Goal: Task Accomplishment & Management: Manage account settings

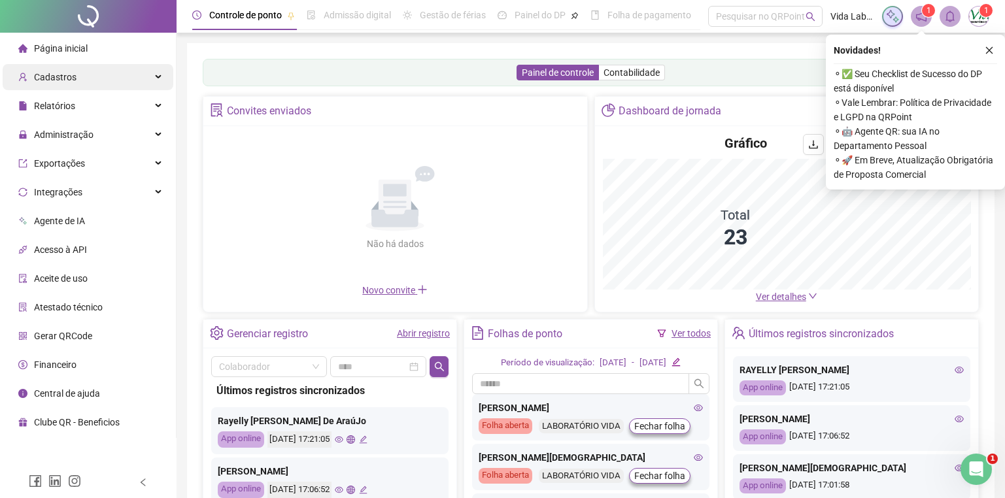
drag, startPoint x: 157, startPoint y: 80, endPoint x: 150, endPoint y: 81, distance: 7.2
click at [157, 80] on div "Cadastros" at bounding box center [88, 77] width 171 height 26
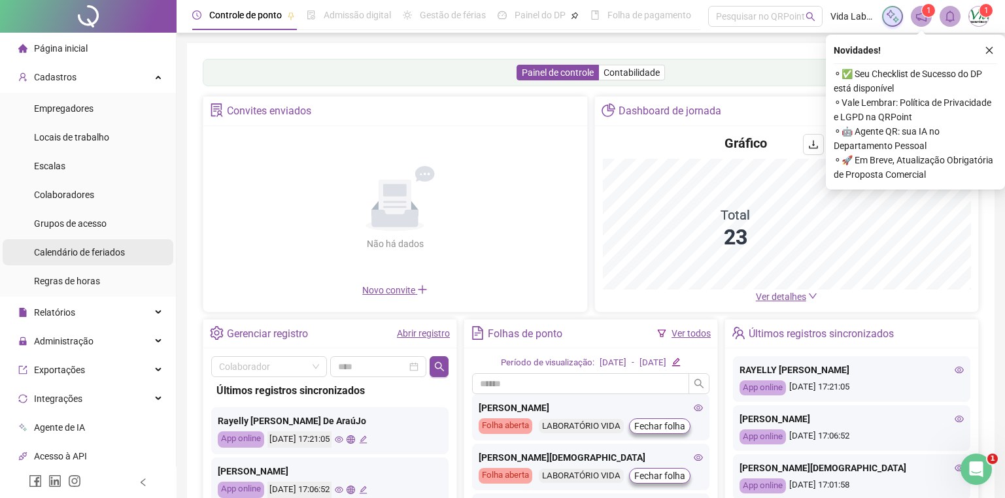
click at [107, 249] on span "Calendário de feriados" at bounding box center [79, 252] width 91 height 10
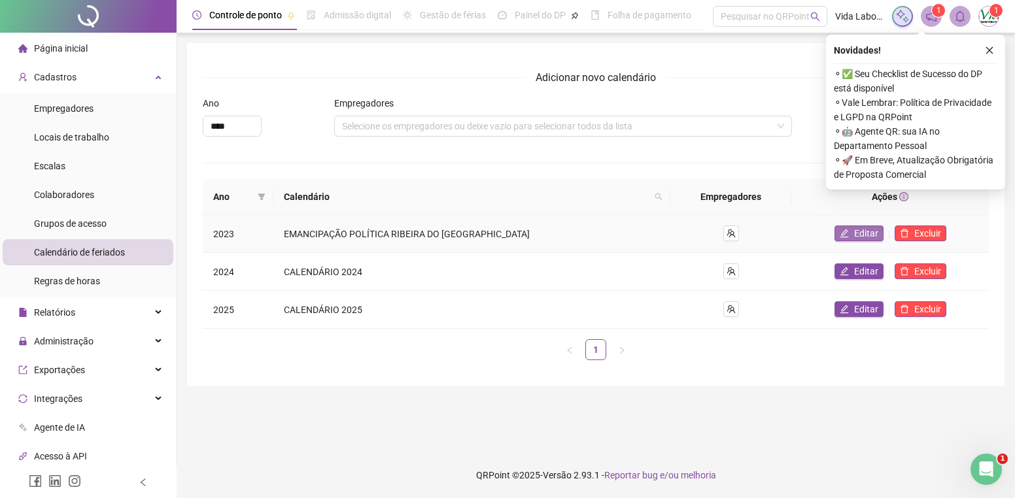
click at [854, 231] on span "Editar" at bounding box center [866, 233] width 24 height 14
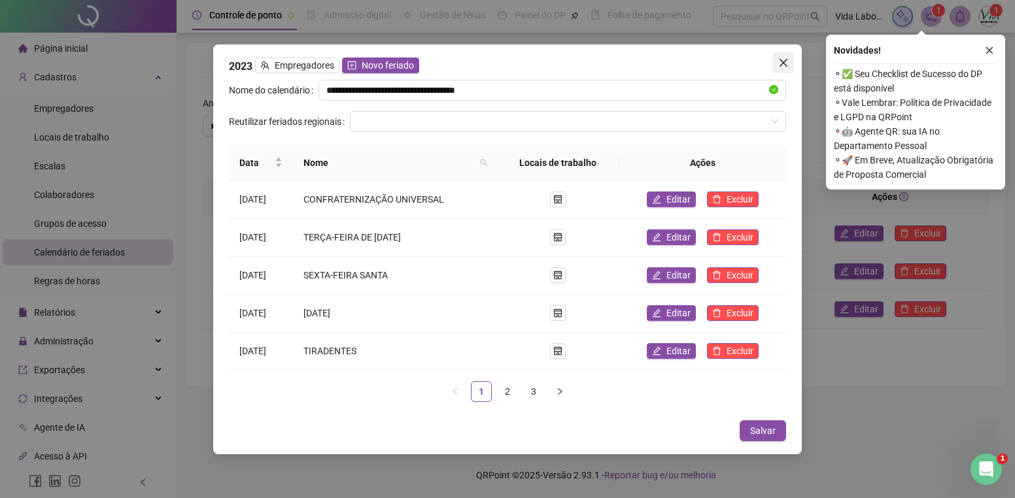
click at [783, 63] on icon "close" at bounding box center [783, 62] width 8 height 8
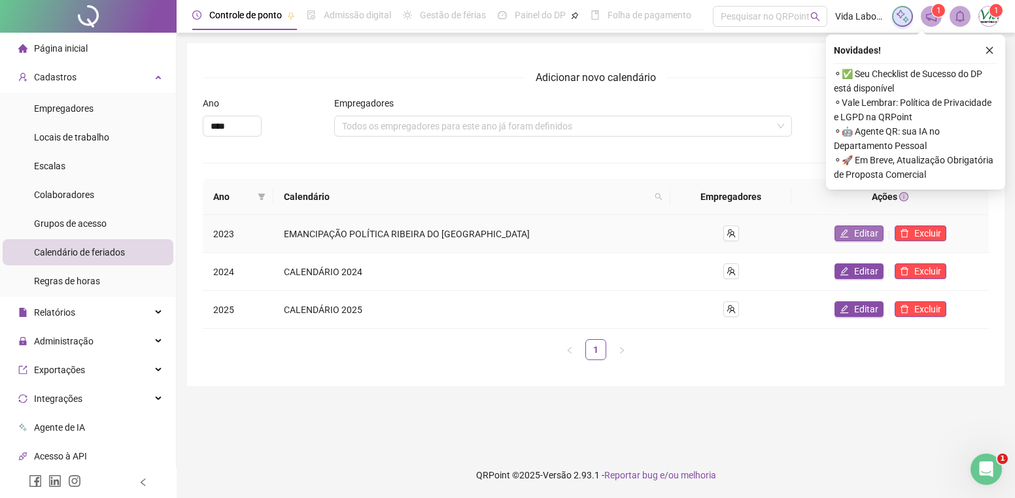
click at [854, 234] on span "Editar" at bounding box center [866, 233] width 24 height 14
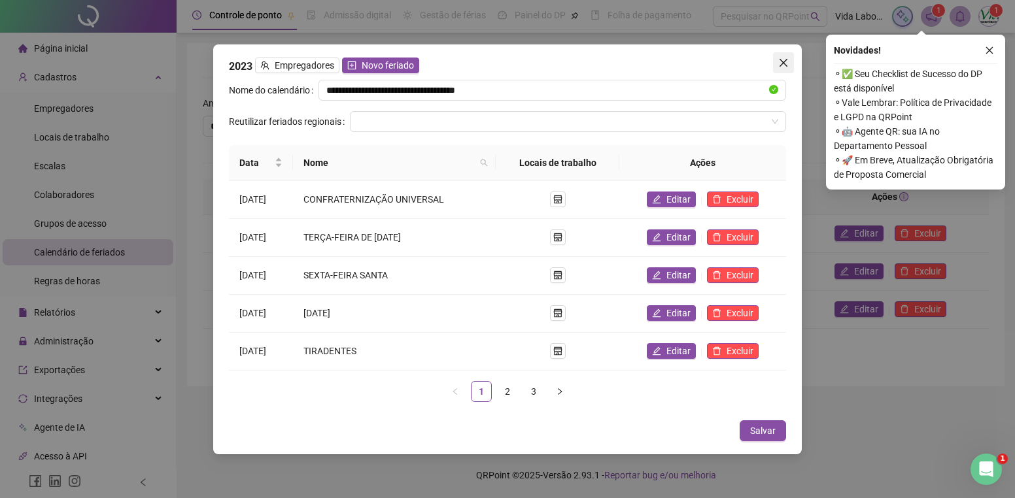
click at [783, 67] on icon "close" at bounding box center [783, 63] width 10 height 10
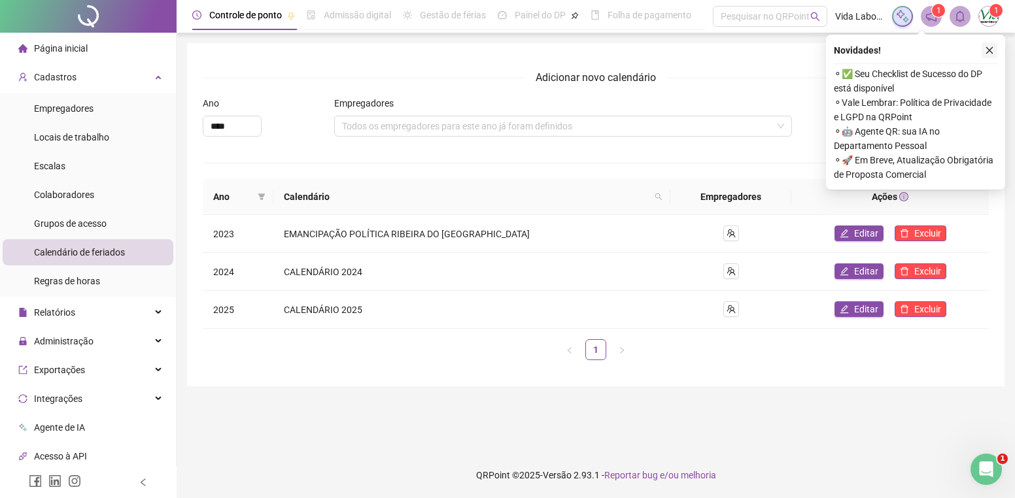
click at [986, 48] on icon "close" at bounding box center [989, 50] width 7 height 7
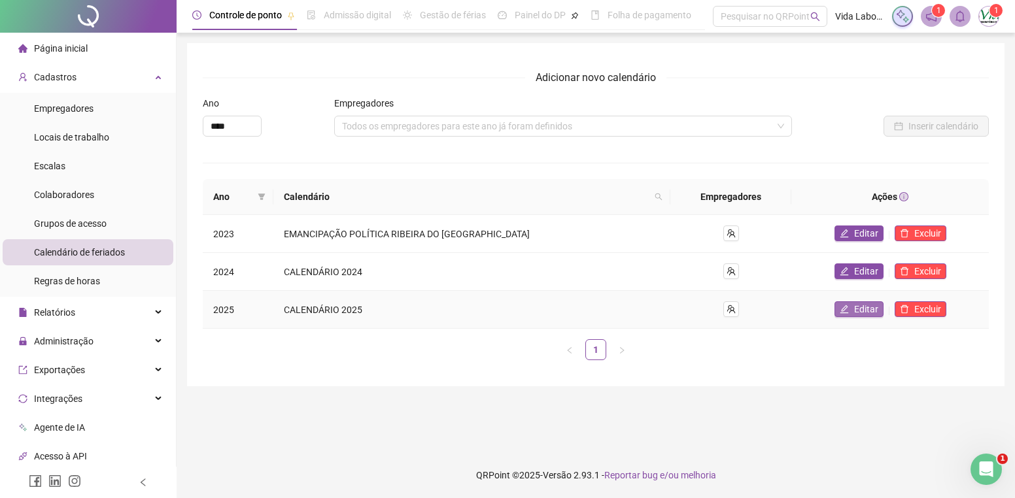
click at [854, 311] on span "Editar" at bounding box center [866, 309] width 24 height 14
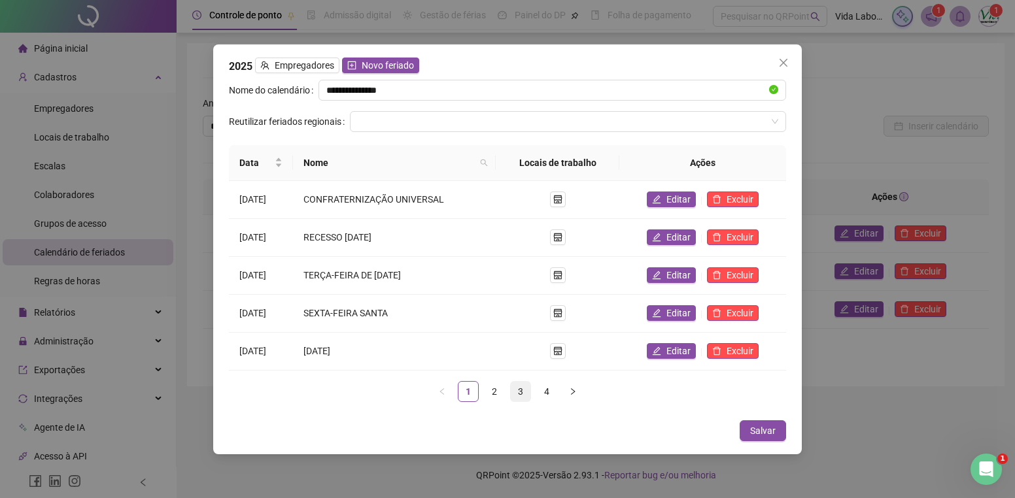
click at [522, 392] on link "3" at bounding box center [521, 392] width 20 height 20
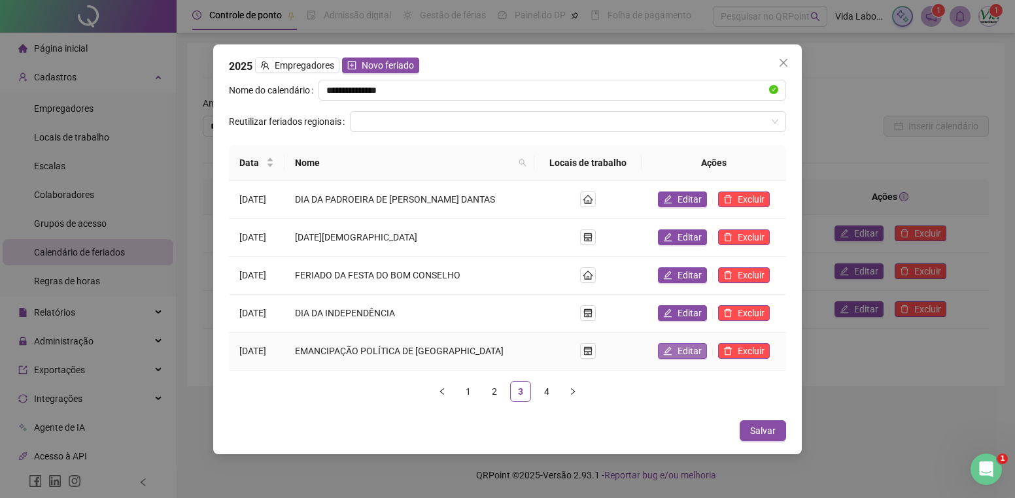
click at [677, 345] on button "Editar" at bounding box center [682, 351] width 49 height 16
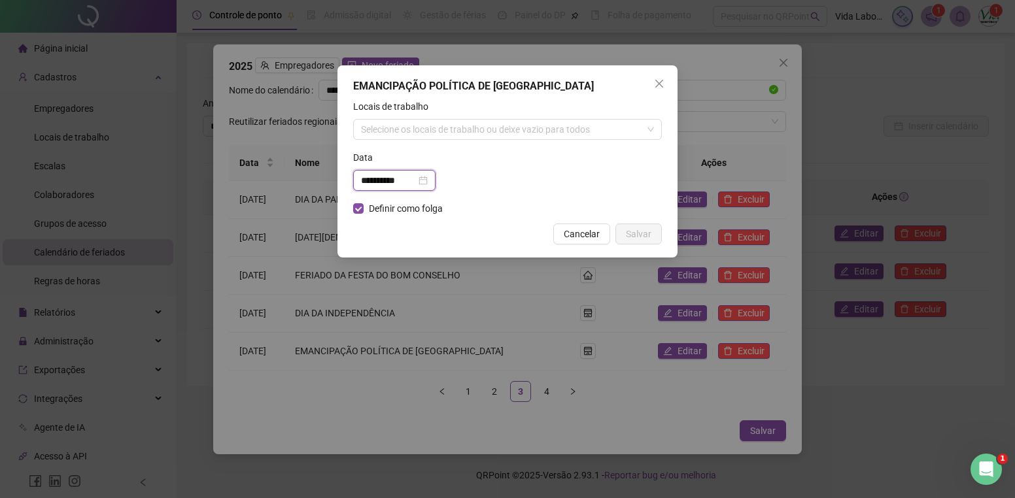
click at [365, 177] on input "**********" at bounding box center [388, 180] width 55 height 14
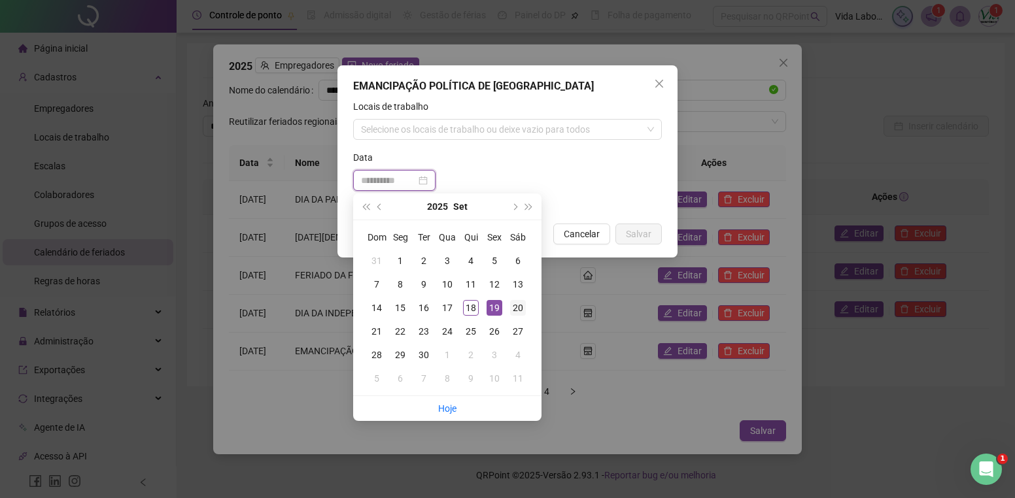
type input "**********"
click at [516, 311] on div "20" at bounding box center [518, 308] width 16 height 16
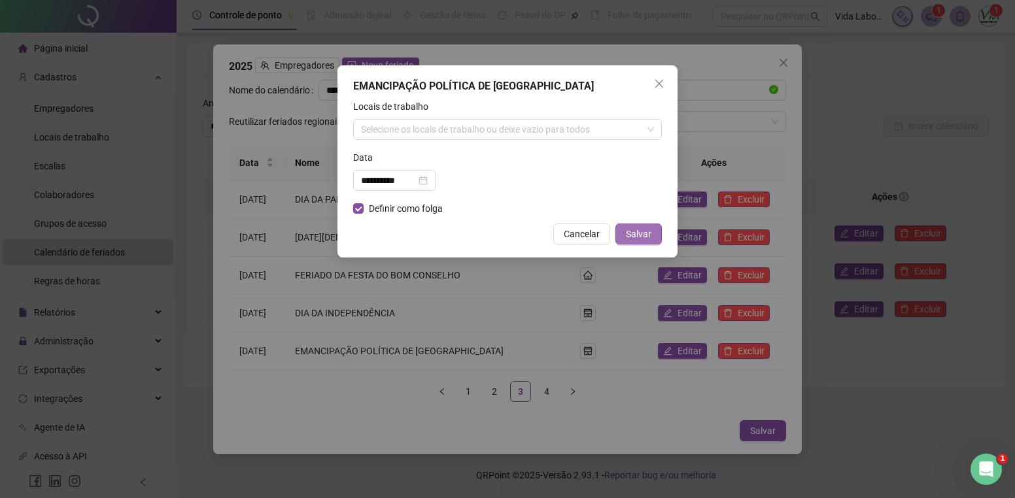
click at [631, 234] on span "Salvar" at bounding box center [638, 234] width 25 height 14
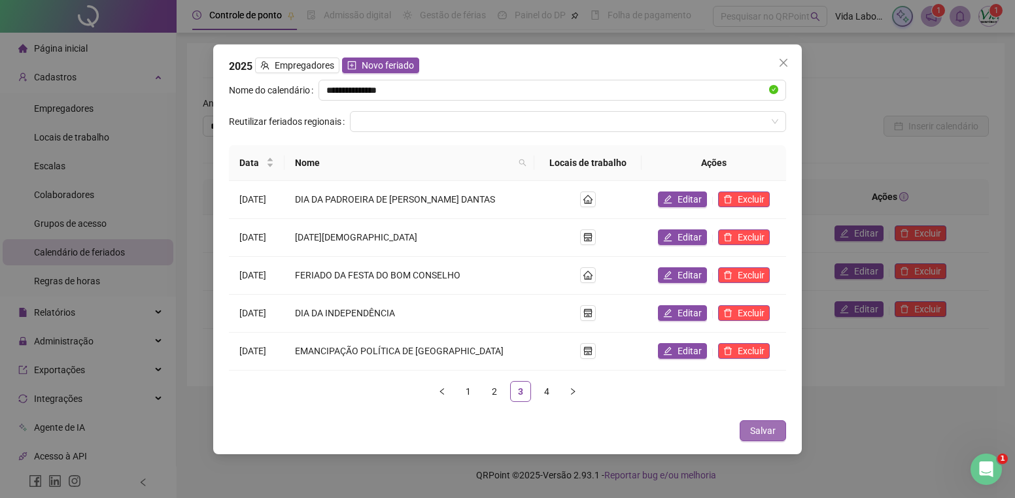
click at [769, 431] on span "Salvar" at bounding box center [762, 431] width 25 height 14
click at [777, 433] on button "Salvar" at bounding box center [762, 430] width 46 height 21
click at [756, 431] on span "Salvar" at bounding box center [762, 431] width 25 height 14
click at [784, 59] on icon "close" at bounding box center [783, 63] width 10 height 10
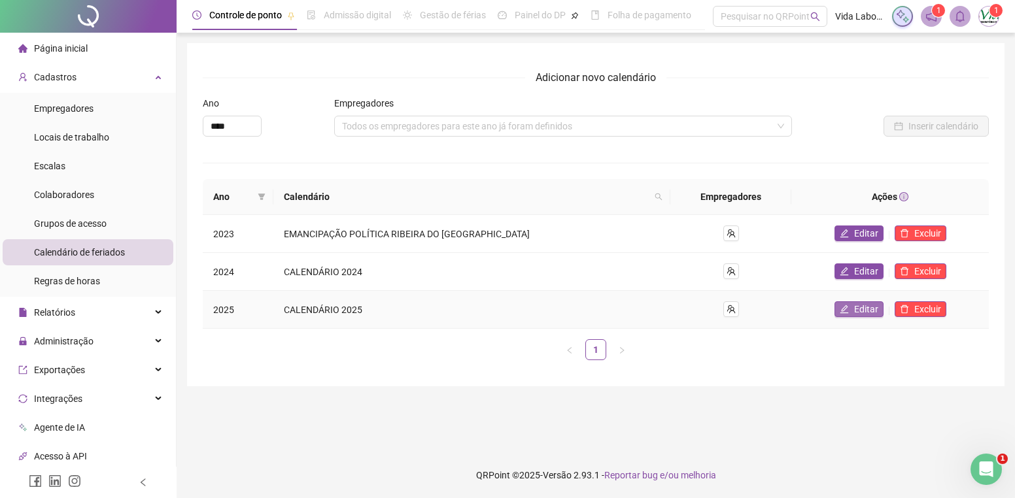
click at [854, 311] on span "Editar" at bounding box center [866, 309] width 24 height 14
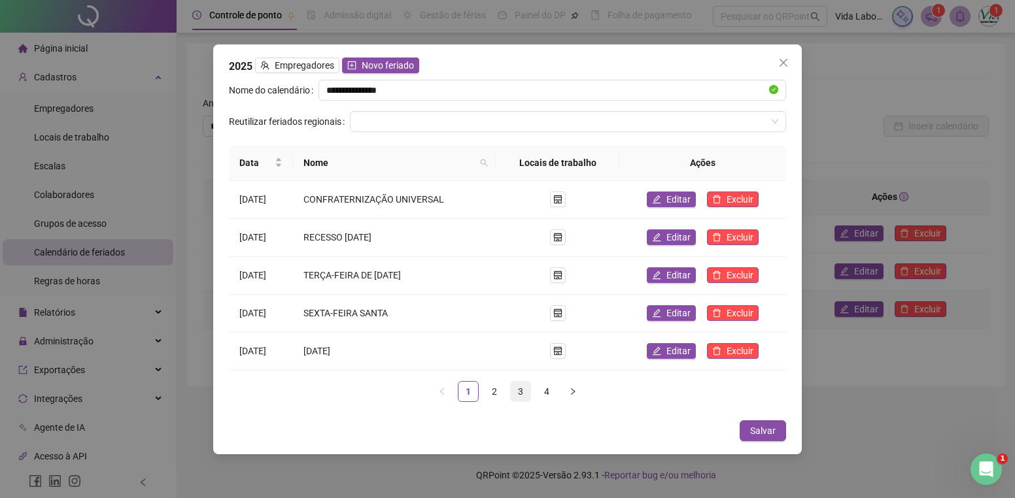
click at [524, 390] on link "3" at bounding box center [521, 392] width 20 height 20
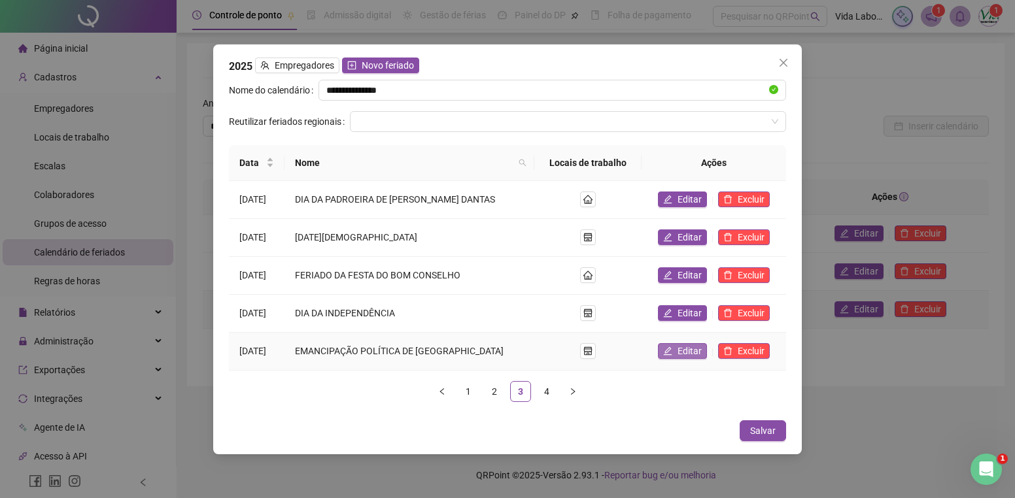
click at [683, 348] on span "Editar" at bounding box center [689, 351] width 24 height 14
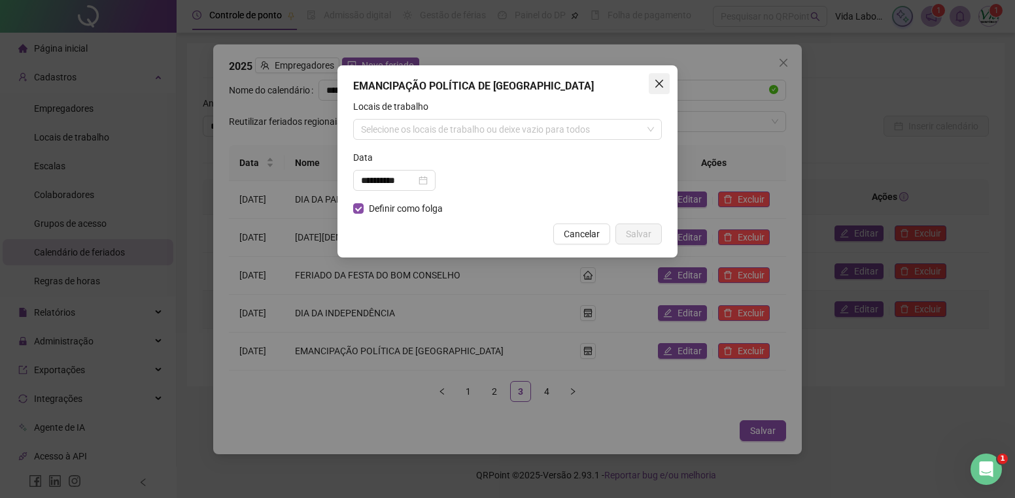
click at [655, 86] on icon "close" at bounding box center [659, 83] width 10 height 10
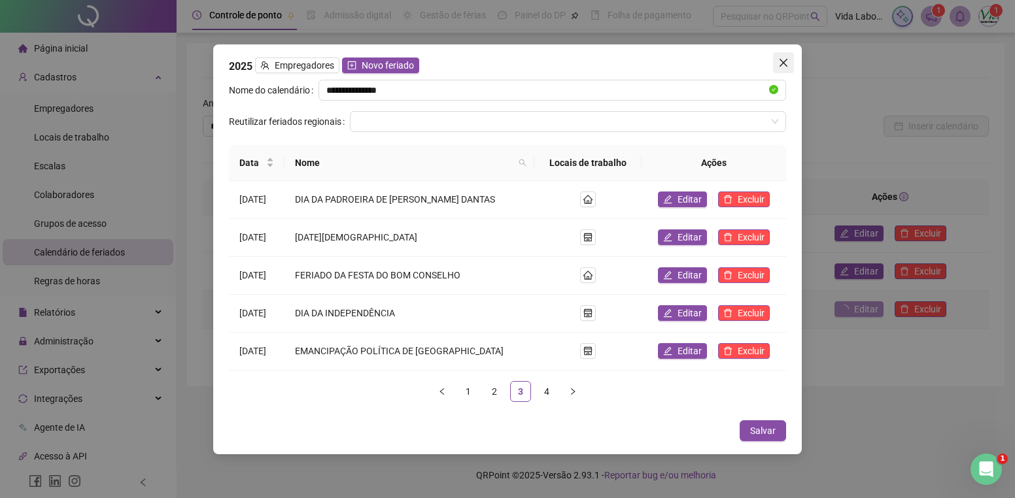
click at [785, 58] on icon "close" at bounding box center [783, 63] width 10 height 10
click at [574, 391] on icon "right" at bounding box center [573, 392] width 8 height 8
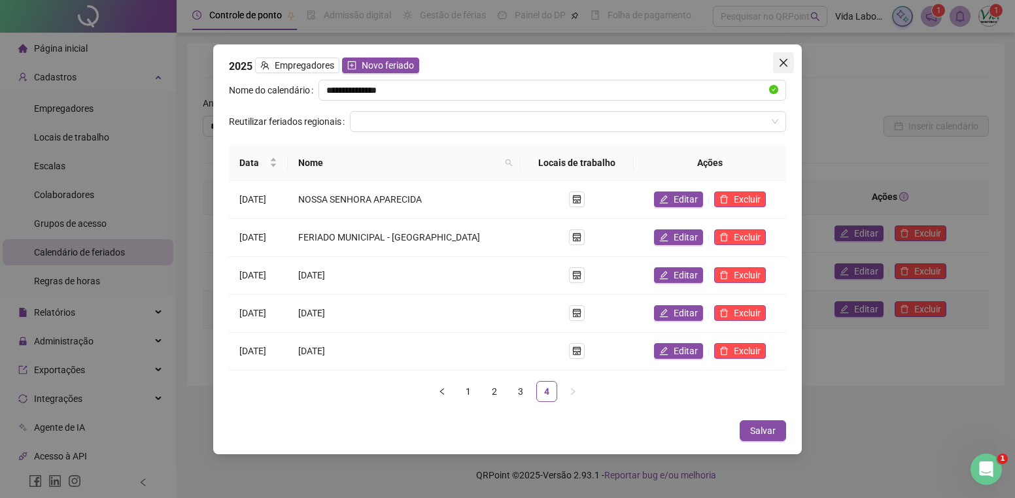
click at [783, 62] on icon "close" at bounding box center [783, 62] width 8 height 8
